Goal: Transaction & Acquisition: Purchase product/service

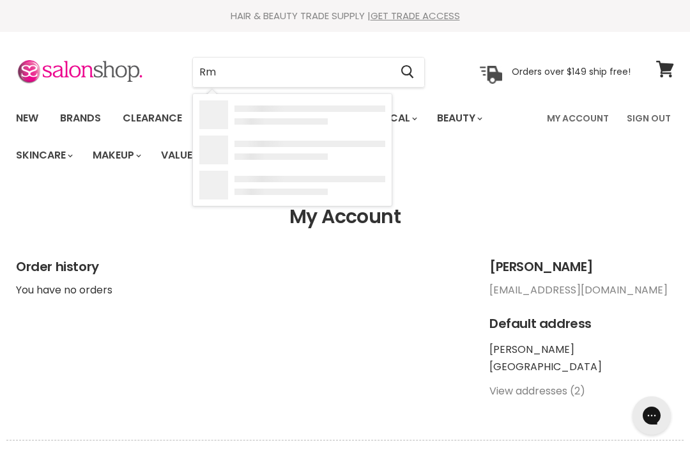
type input "R"
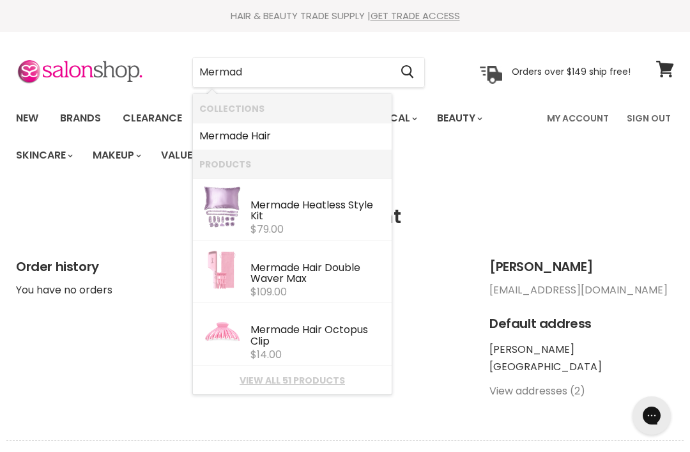
type input "Mermade"
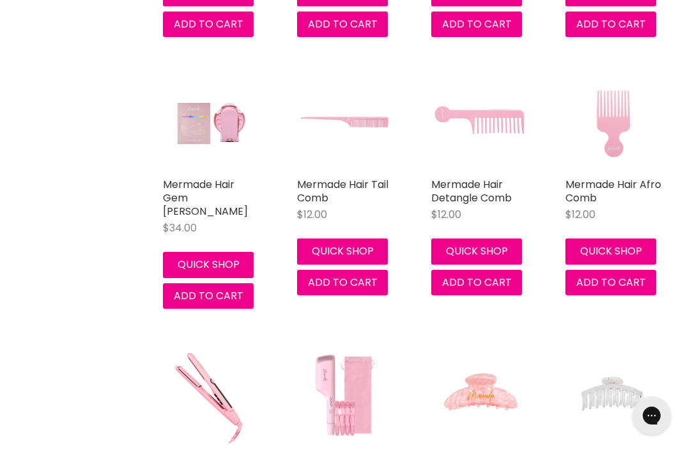
scroll to position [533, 0]
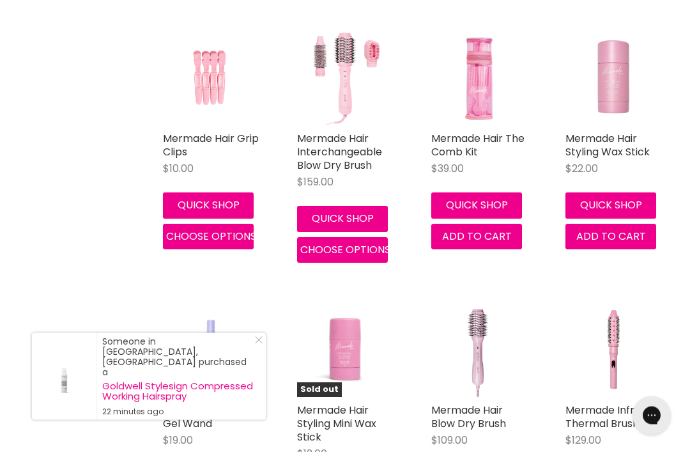
scroll to position [2188, 0]
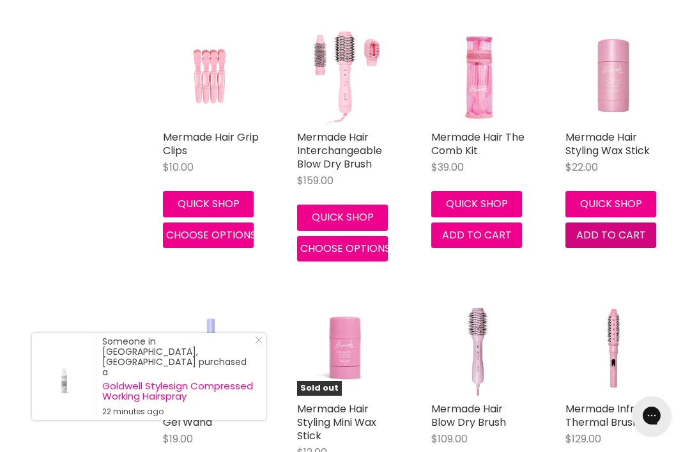
click at [629, 228] on span "Add to cart" at bounding box center [612, 235] width 70 height 15
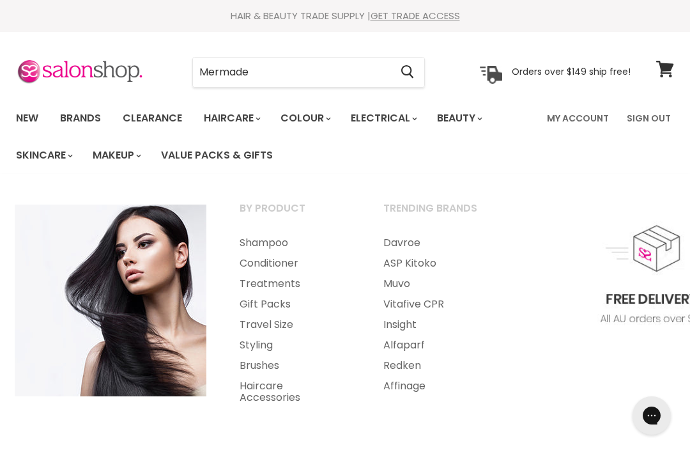
click at [260, 348] on link "Styling" at bounding box center [294, 345] width 141 height 20
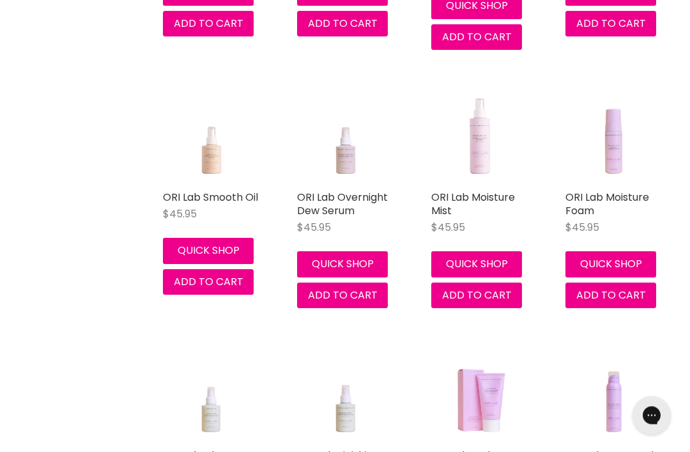
scroll to position [1701, 0]
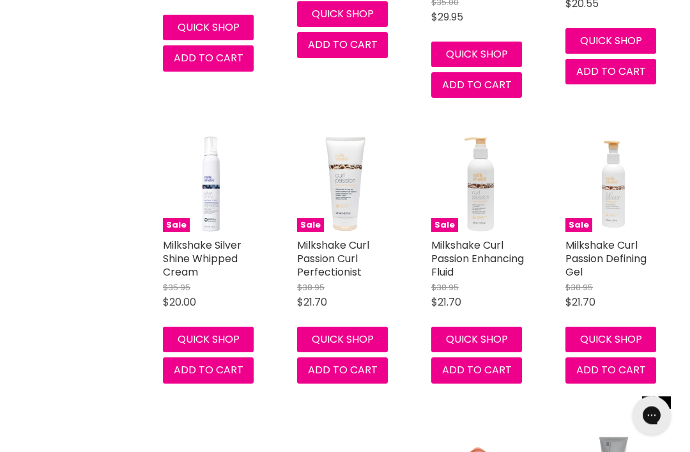
scroll to position [6381, 0]
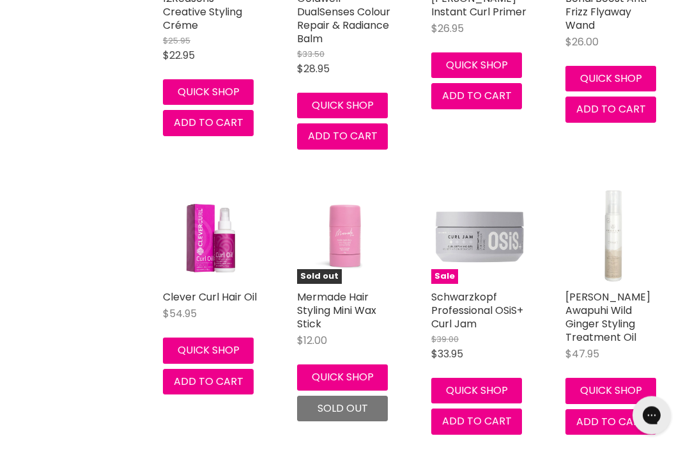
scroll to position [9138, 0]
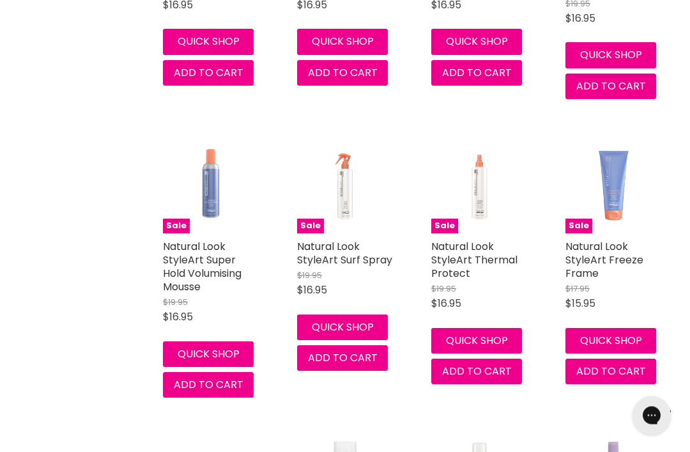
scroll to position [10343, 0]
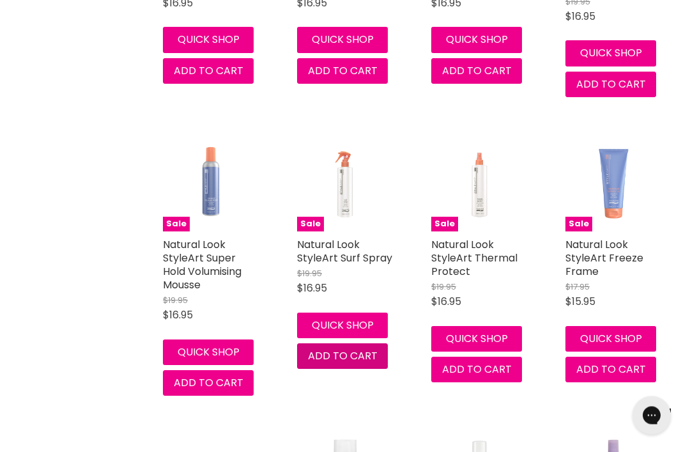
click at [366, 344] on button "Add to cart" at bounding box center [342, 357] width 91 height 26
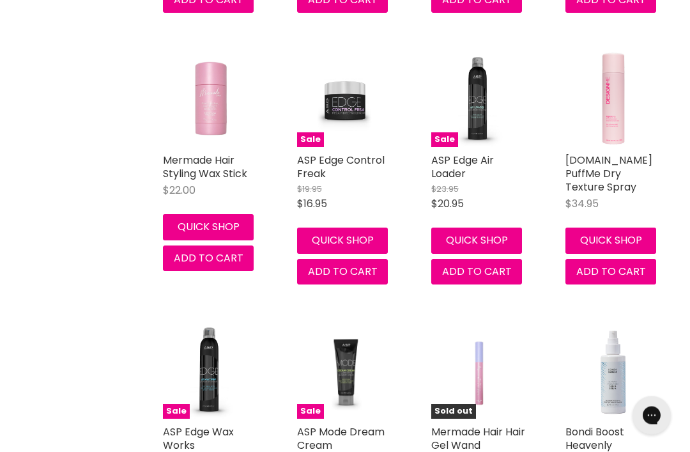
scroll to position [15131, 0]
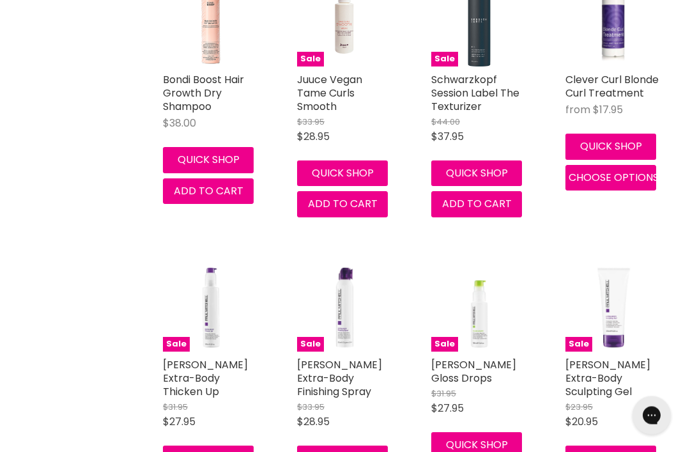
scroll to position [17261, 0]
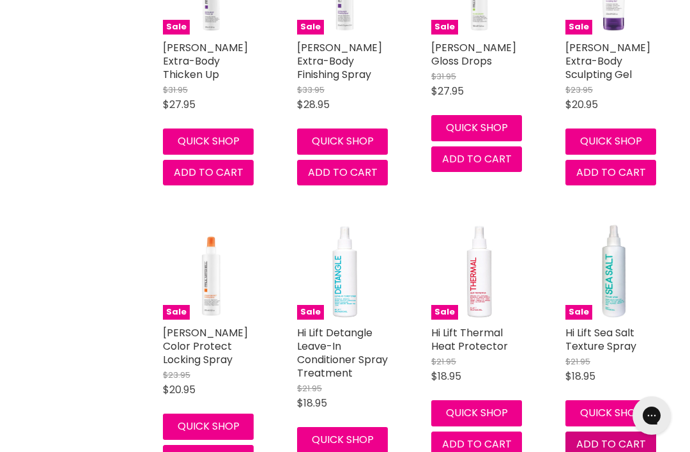
click at [637, 437] on span "Add to cart" at bounding box center [612, 444] width 70 height 15
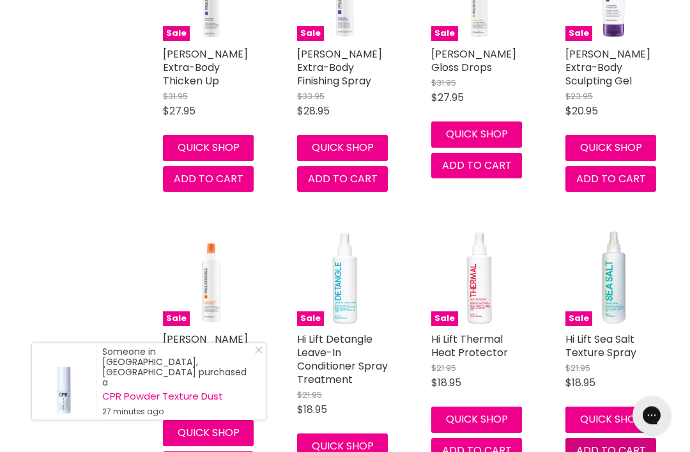
scroll to position [17258, 0]
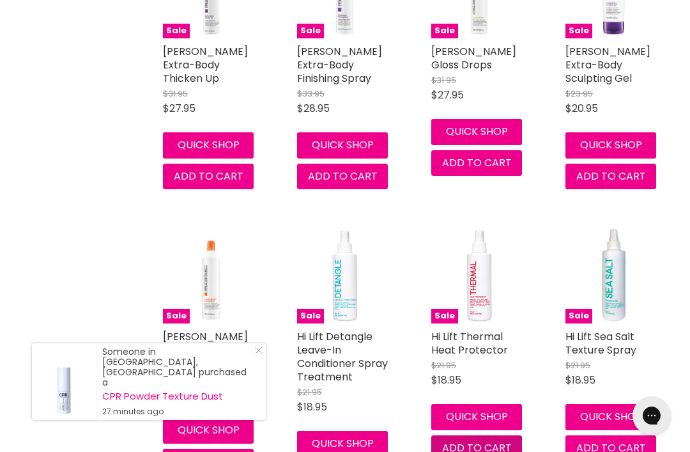
click at [513, 435] on button "Add to cart" at bounding box center [477, 448] width 91 height 26
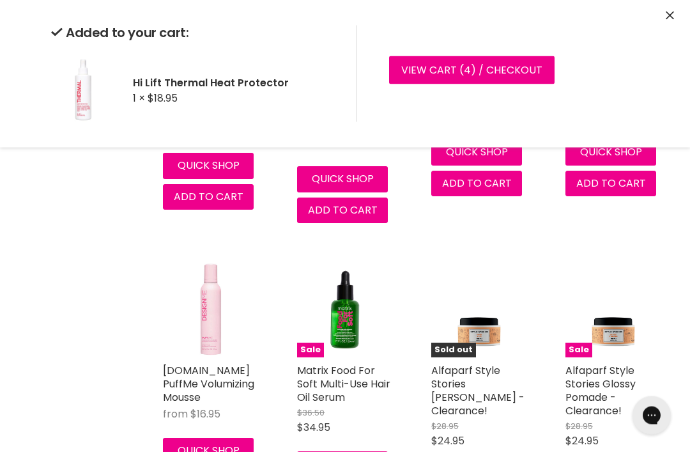
scroll to position [17522, 0]
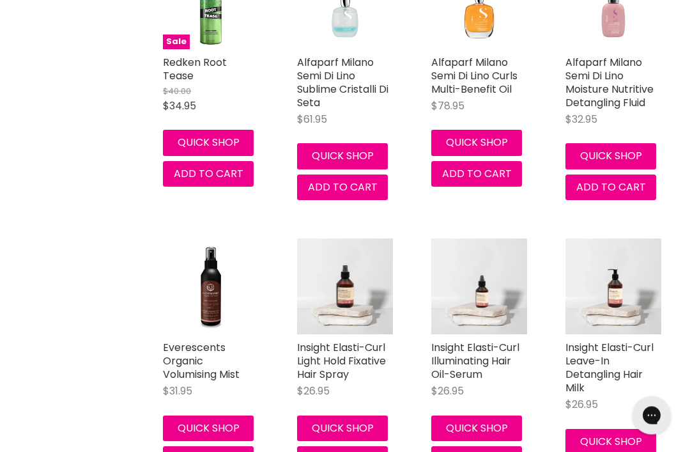
scroll to position [20522, 0]
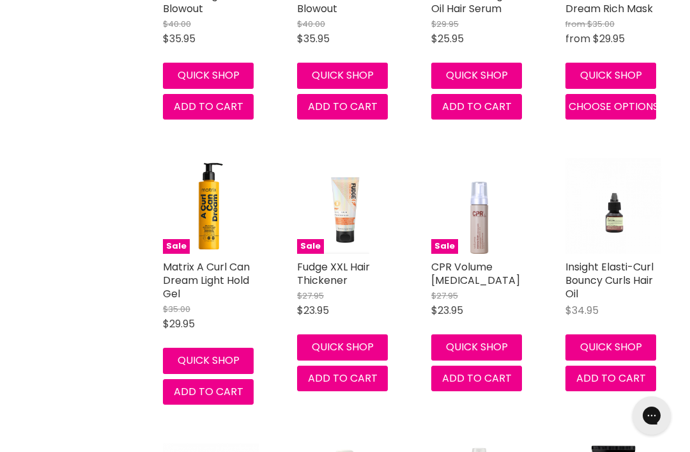
scroll to position [26681, 0]
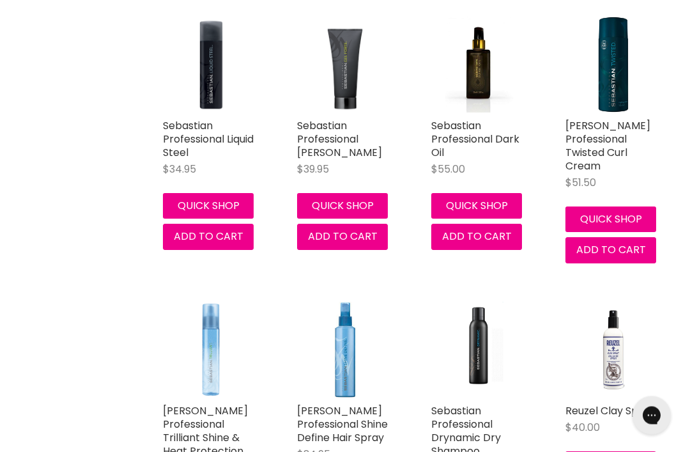
scroll to position [30276, 0]
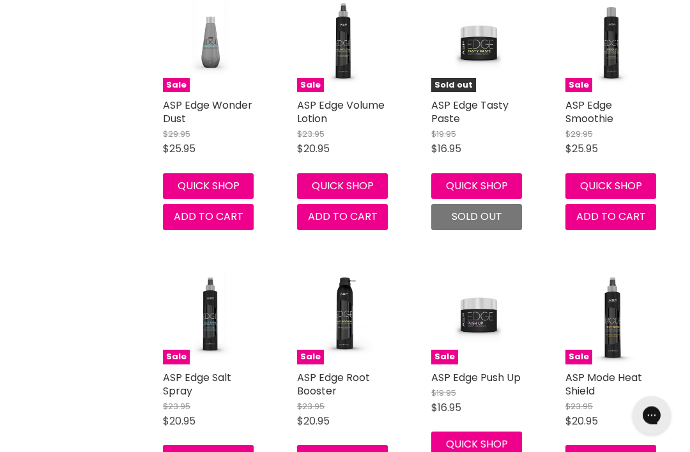
scroll to position [34022, 0]
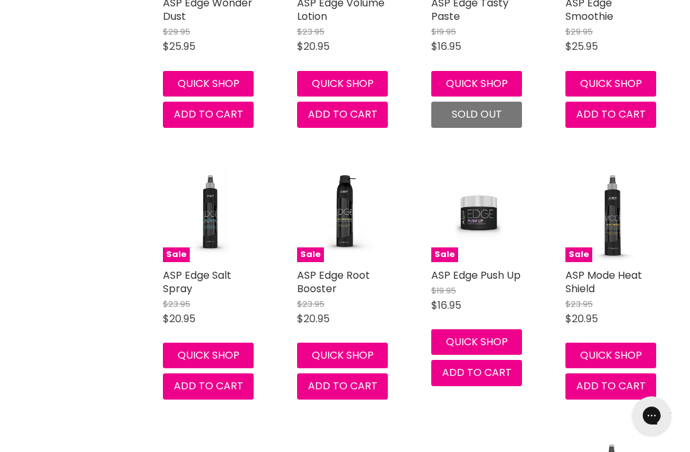
scroll to position [34566, 0]
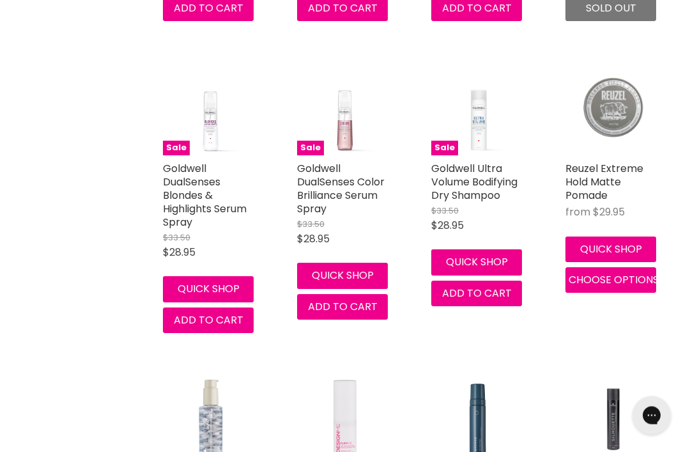
scroll to position [37766, 0]
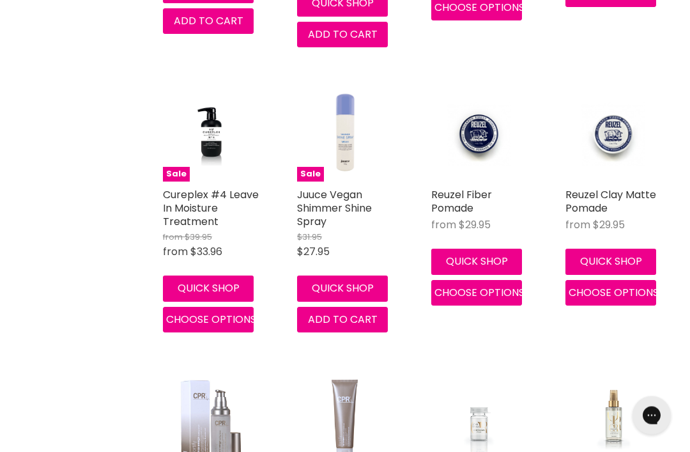
scroll to position [41873, 0]
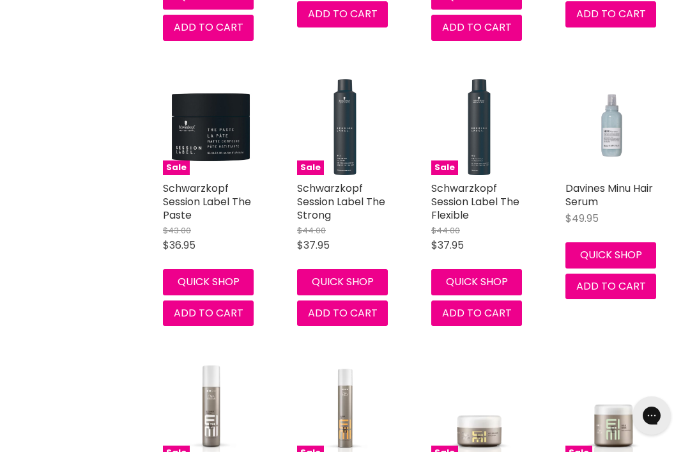
scroll to position [44371, 0]
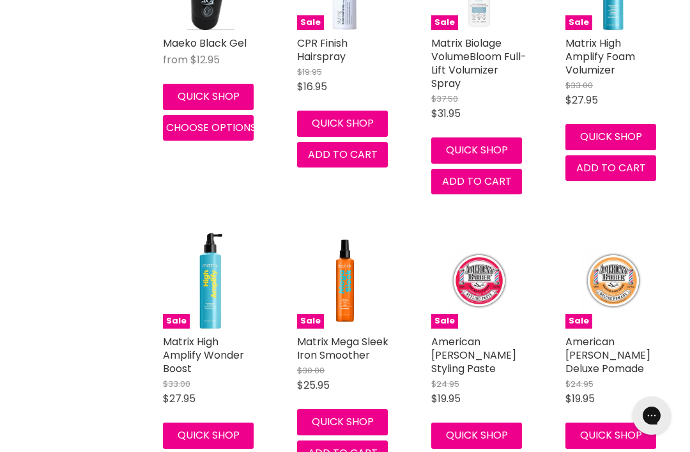
scroll to position [47318, 0]
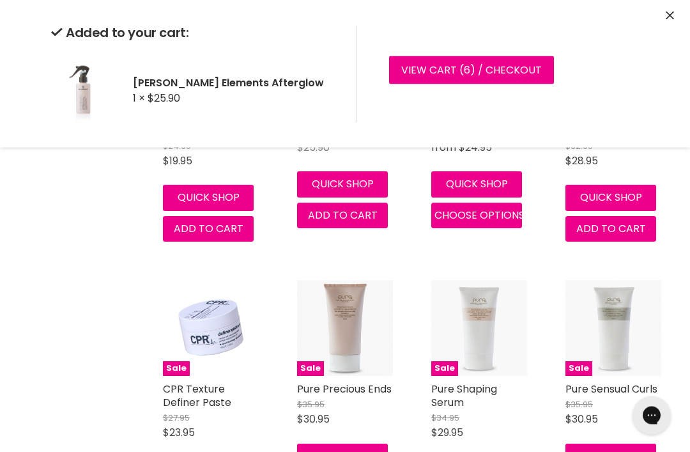
scroll to position [47882, 0]
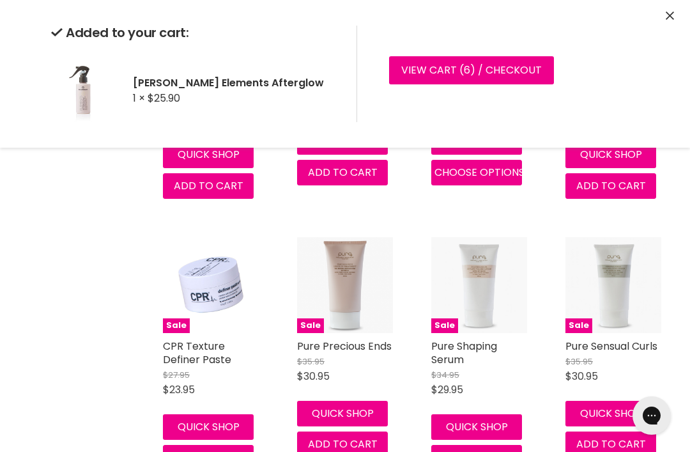
click at [667, 15] on icon "Close" at bounding box center [670, 16] width 8 height 8
click at [673, 14] on icon "Close" at bounding box center [670, 16] width 8 height 8
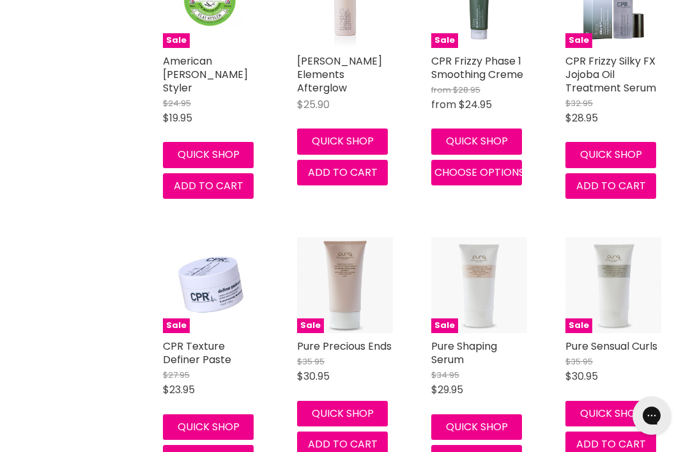
click at [674, 15] on icon "Close" at bounding box center [670, 12] width 8 height 8
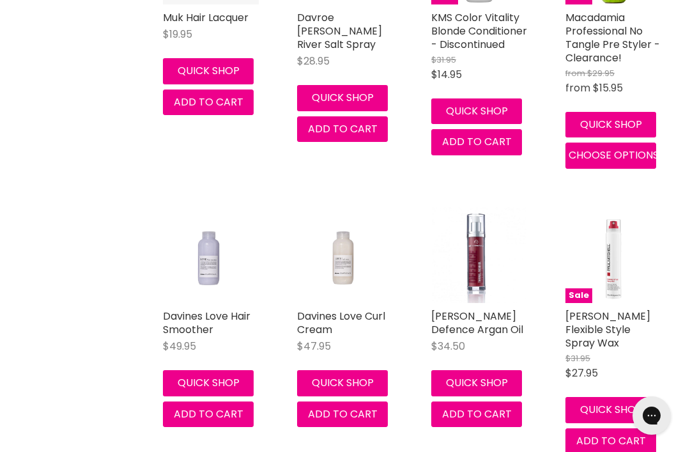
scroll to position [50903, 0]
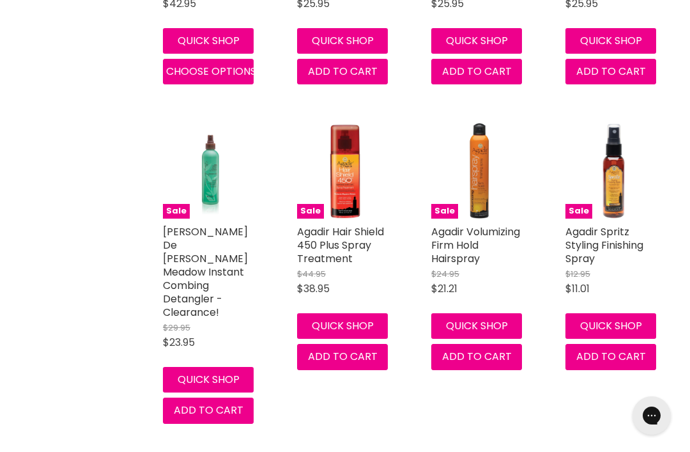
scroll to position [54588, 0]
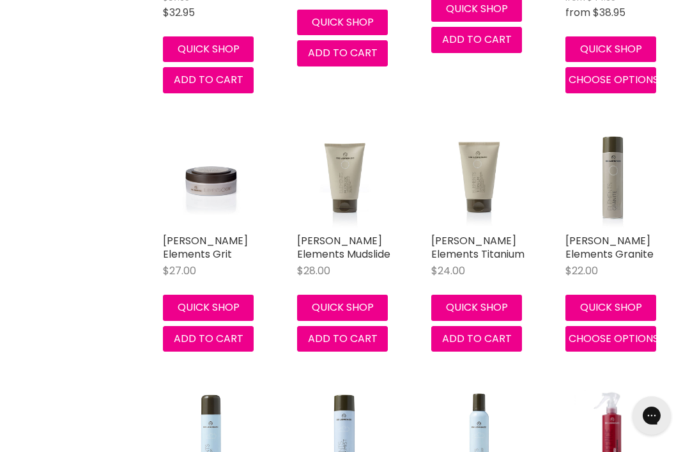
scroll to position [58144, 0]
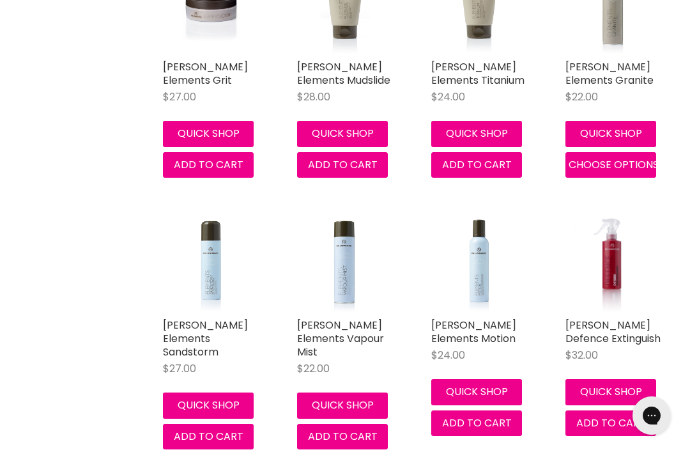
scroll to position [58187, 0]
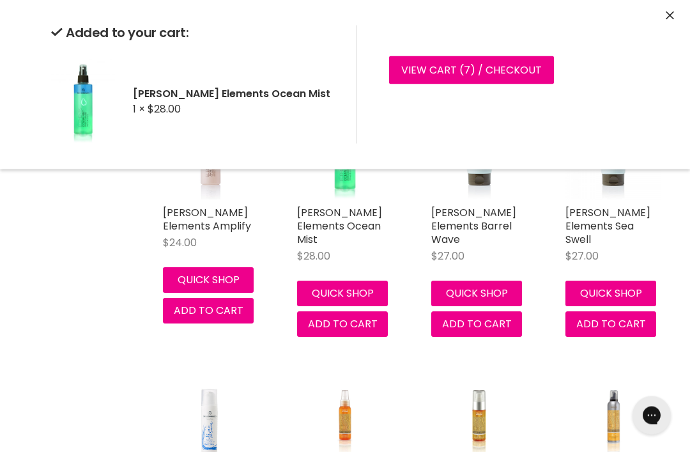
scroll to position [58528, 0]
click at [664, 16] on div "Added to your cart: De Lorenzo Elements Ocean Mist 1 × $28.00 View cart ( 7 ) /…" at bounding box center [345, 84] width 690 height 169
click at [673, 15] on icon "Close" at bounding box center [670, 16] width 8 height 8
click at [671, 13] on icon "Close" at bounding box center [670, 16] width 8 height 8
click at [670, 17] on icon "Close" at bounding box center [670, 16] width 8 height 8
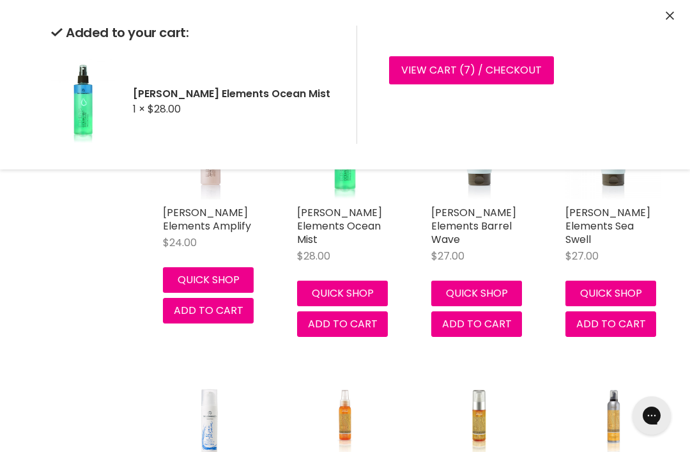
click at [671, 14] on icon "Close" at bounding box center [670, 16] width 8 height 8
click at [669, 14] on icon "Close" at bounding box center [670, 16] width 8 height 8
click at [666, 13] on icon "Close" at bounding box center [670, 16] width 8 height 8
click at [668, 18] on icon "Close" at bounding box center [670, 16] width 8 height 8
click at [669, 13] on icon "Close" at bounding box center [670, 16] width 8 height 8
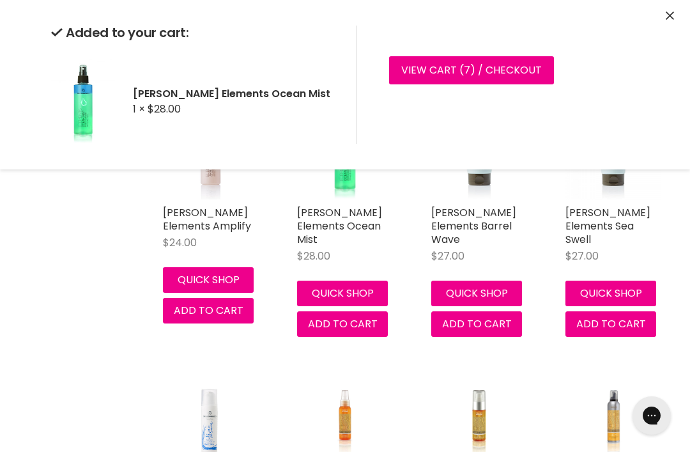
click at [671, 10] on button "Close" at bounding box center [670, 16] width 8 height 13
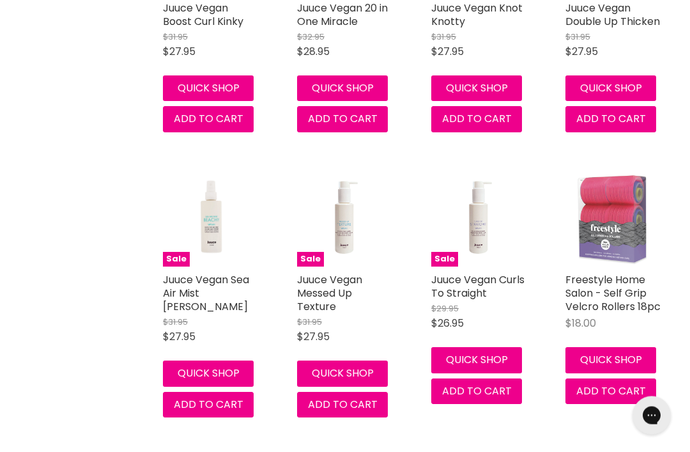
scroll to position [17444, 0]
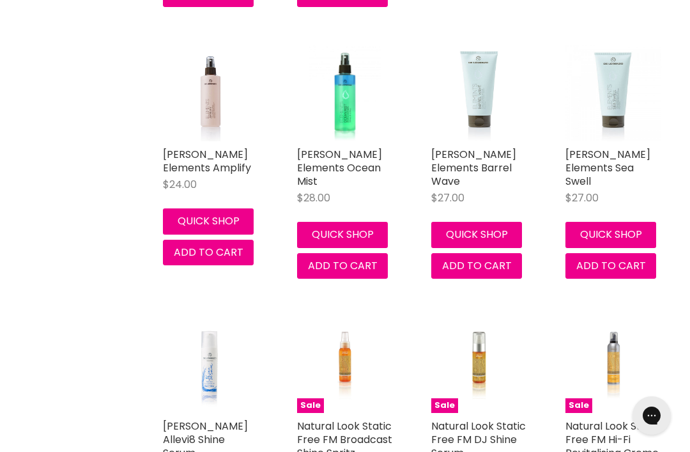
scroll to position [3477, 0]
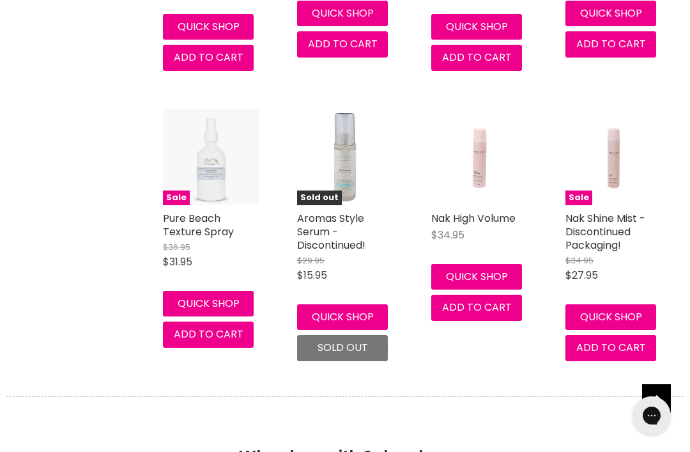
scroll to position [3014, 0]
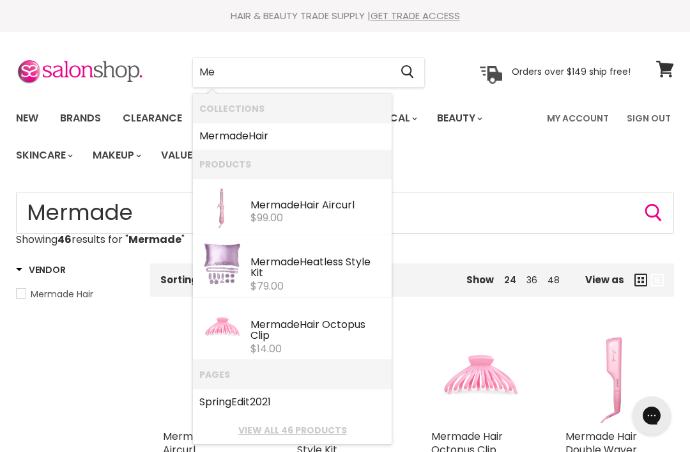
type input "M"
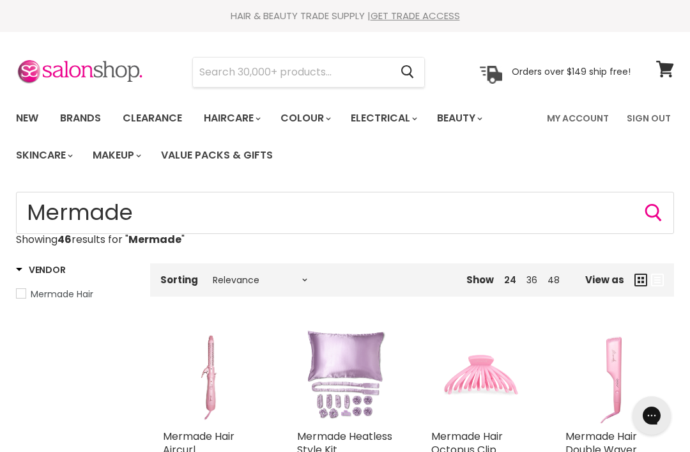
click at [27, 116] on link "New" at bounding box center [27, 118] width 42 height 27
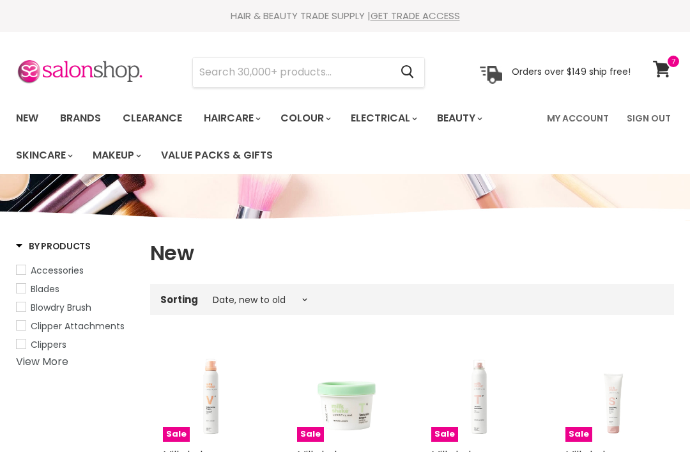
select select "created-descending"
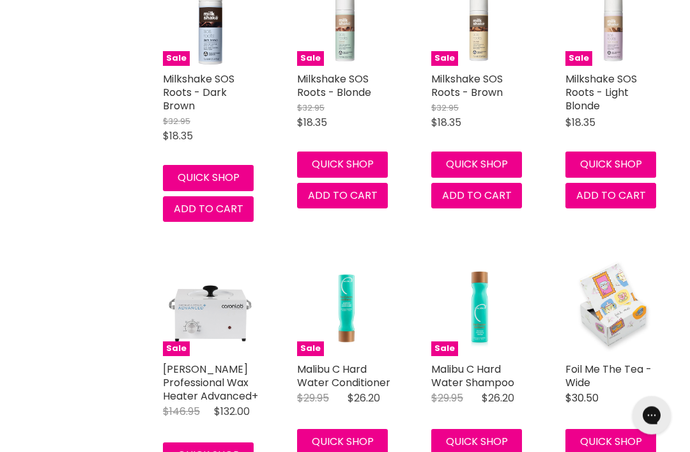
scroll to position [1537, 0]
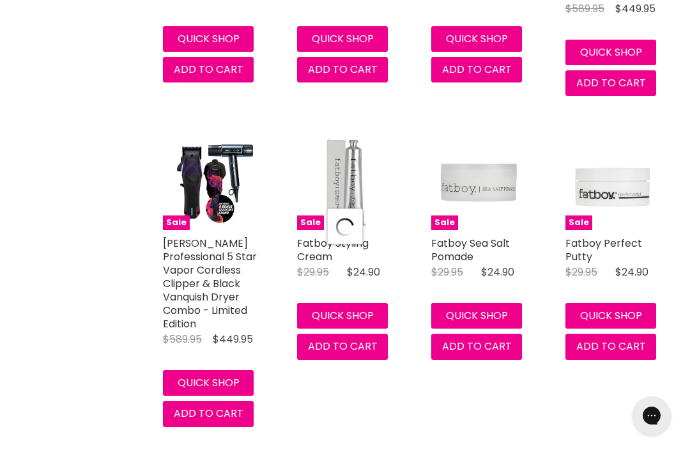
select select "created-descending"
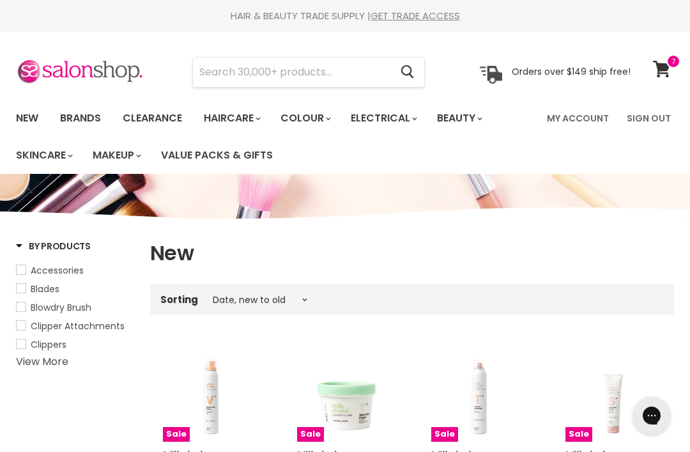
click at [669, 63] on span at bounding box center [674, 61] width 14 height 14
